Goal: Navigation & Orientation: Find specific page/section

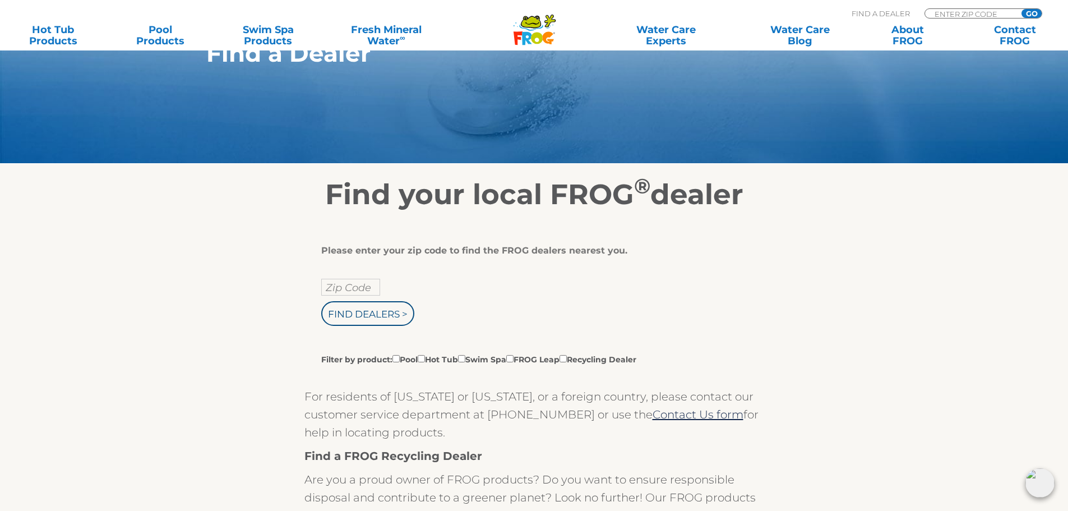
scroll to position [56, 0]
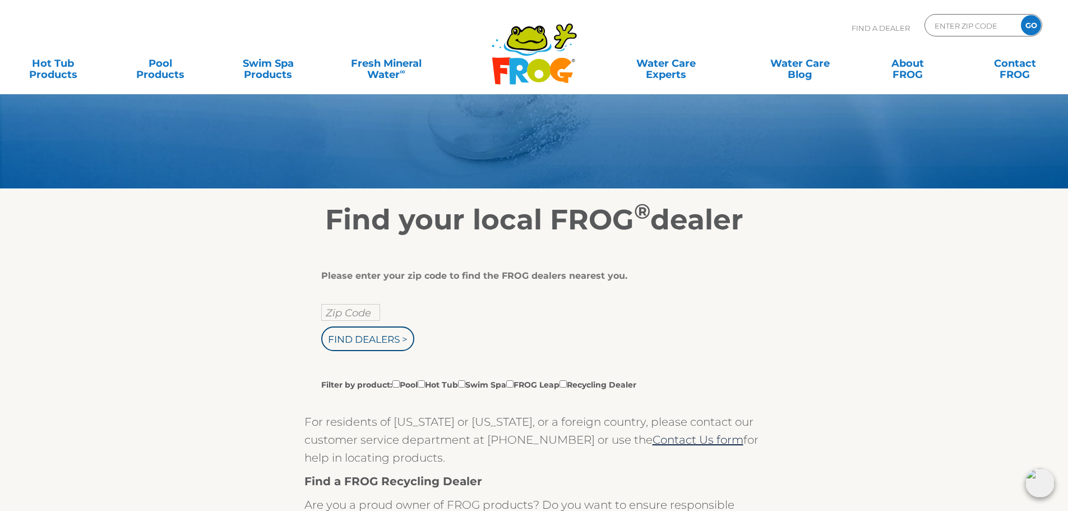
click at [423, 381] on label "Filter by product: Pool Hot Tub Swim Spa FROG Leap Recycling Dealer" at bounding box center [478, 384] width 315 height 12
click at [400, 381] on input "Filter by product: Pool Hot Tub Swim Spa FROG Leap Recycling Dealer" at bounding box center [396, 383] width 7 height 7
checkbox input "true"
click at [425, 384] on input "Filter by product: Pool Hot Tub Swim Spa FROG Leap Recycling Dealer" at bounding box center [421, 383] width 7 height 7
checkbox input "true"
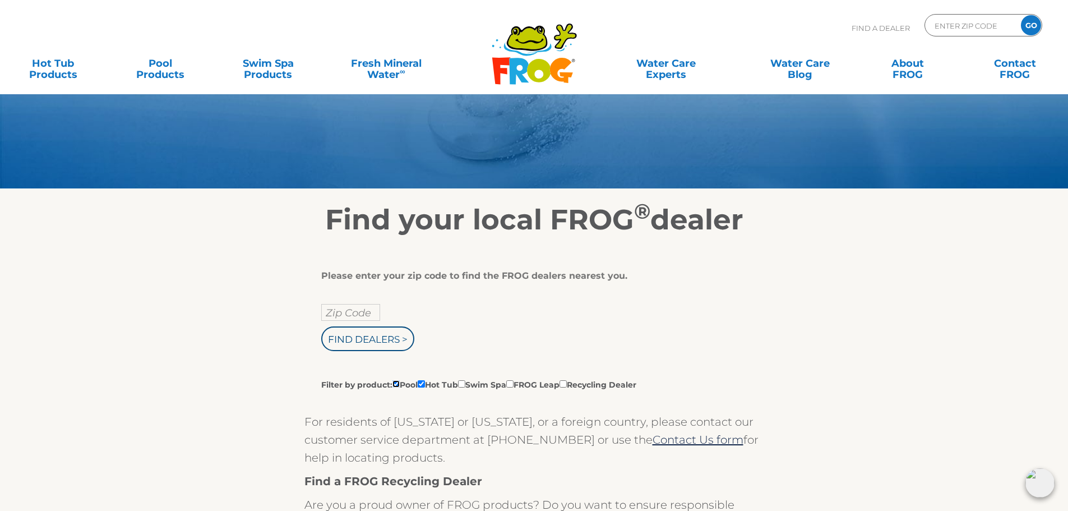
click at [400, 383] on input "Filter by product: Pool Hot Tub Swim Spa FROG Leap Recycling Dealer" at bounding box center [396, 383] width 7 height 7
checkbox input "false"
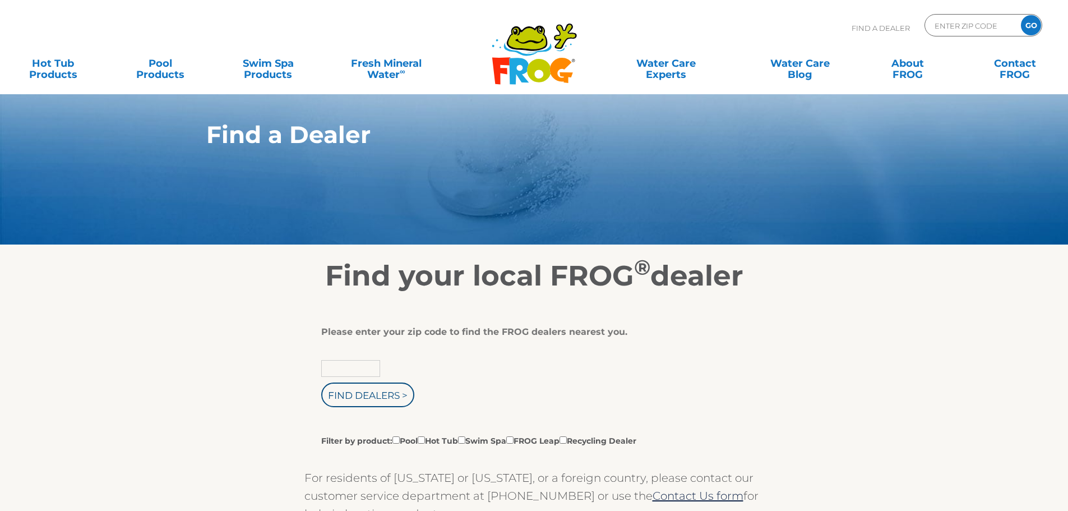
click at [344, 370] on input "text" at bounding box center [350, 368] width 59 height 17
type input "41164"
click at [336, 399] on input "Find Dealers >" at bounding box center [367, 394] width 93 height 25
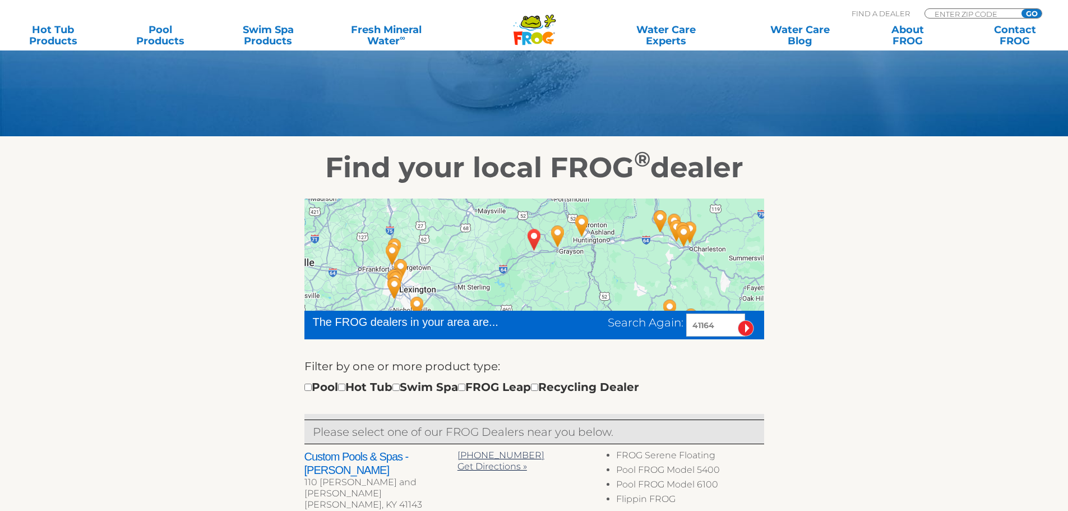
scroll to position [112, 0]
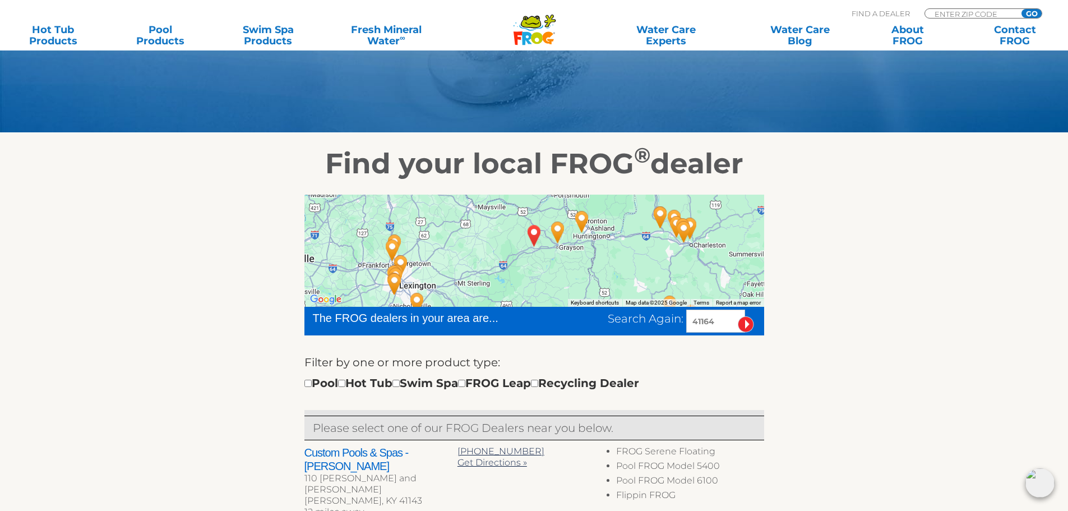
click at [351, 387] on div "Pool Hot Tub Swim Spa FROG Leap Recycling Dealer" at bounding box center [471, 383] width 335 height 18
click at [345, 385] on input "checkbox" at bounding box center [341, 383] width 7 height 7
checkbox input "true"
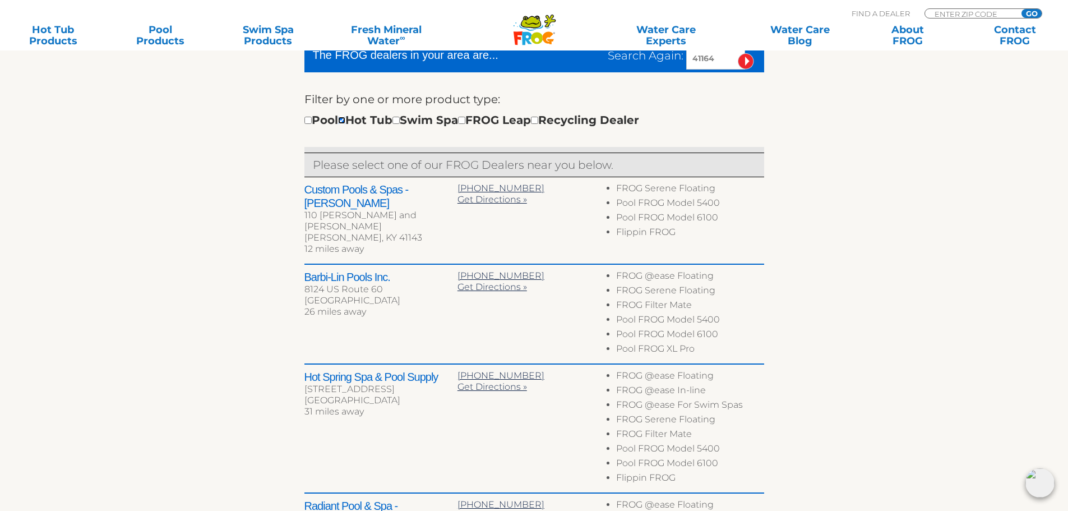
scroll to position [393, 0]
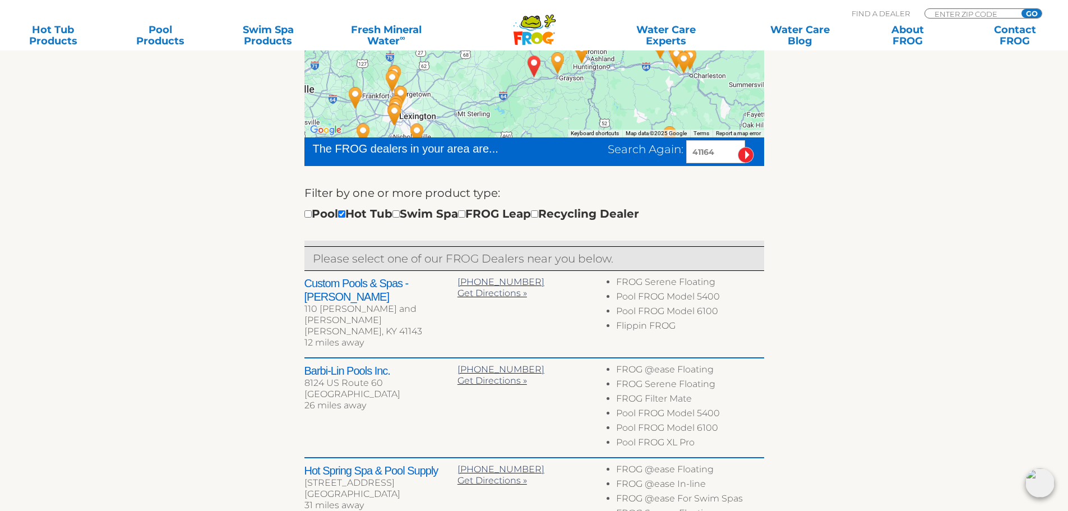
scroll to position [138, 0]
